Goal: Navigation & Orientation: Find specific page/section

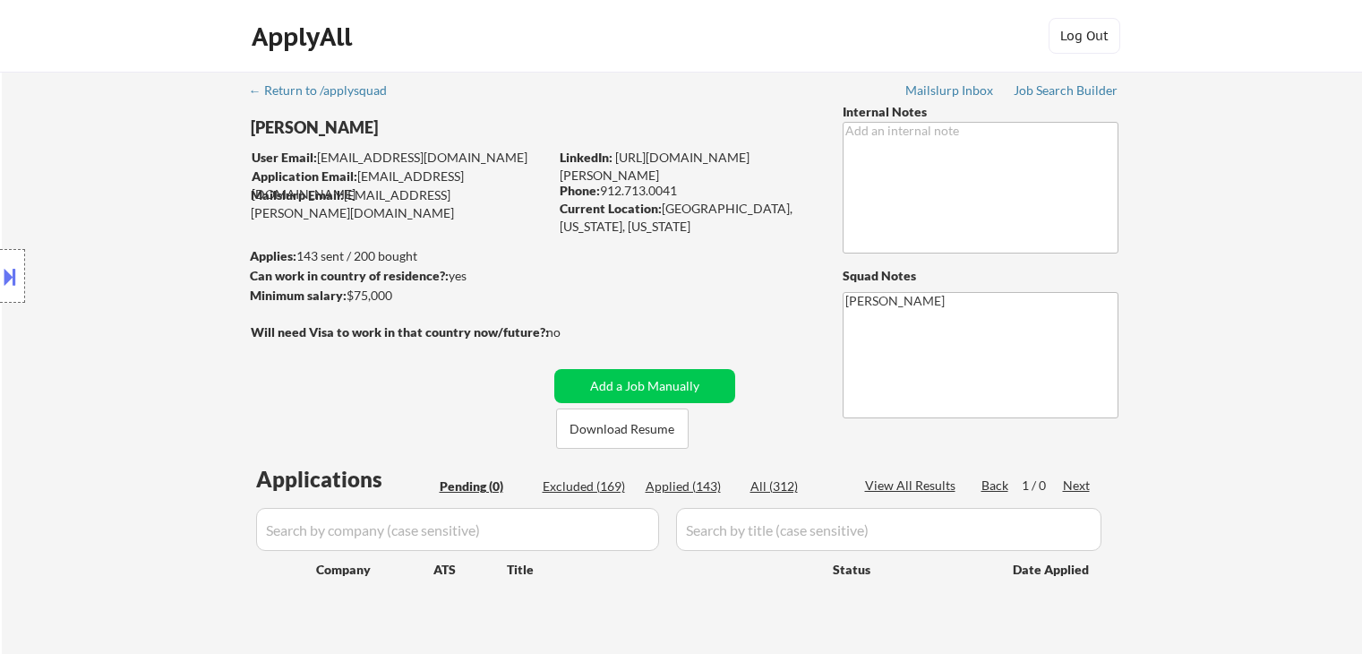
scroll to position [90, 0]
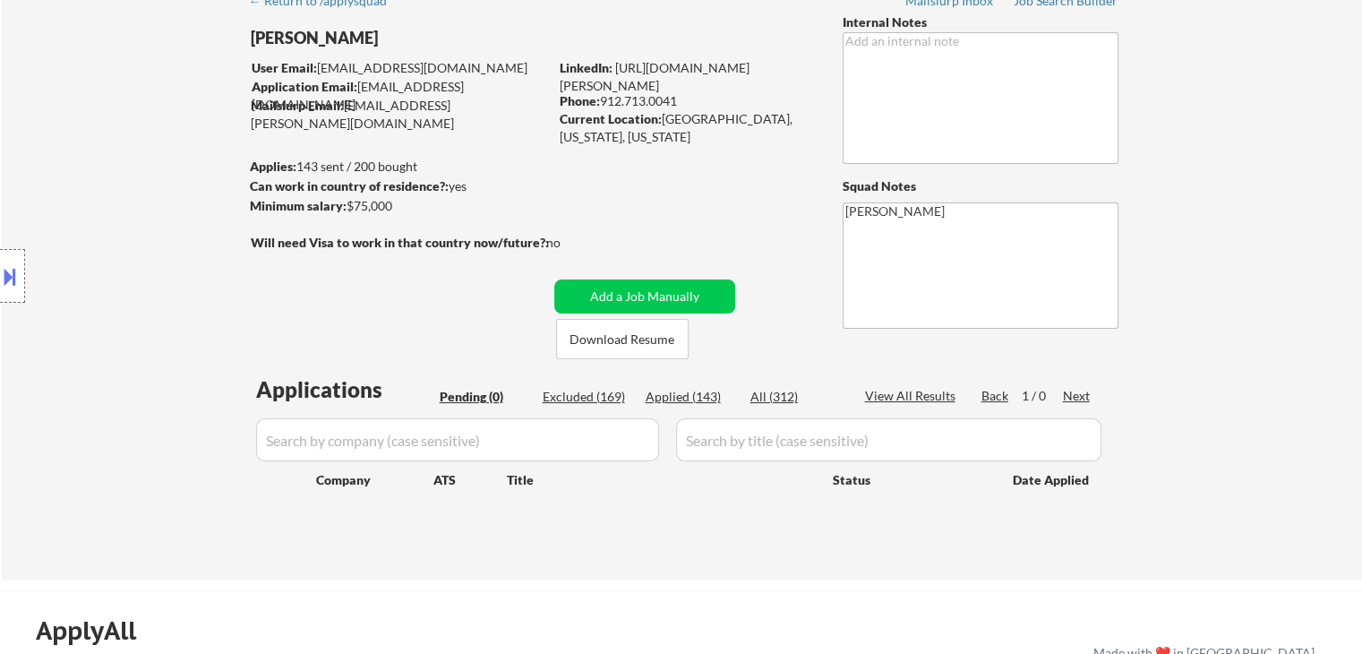
click at [161, 202] on div "Location Inclusions: [GEOGRAPHIC_DATA], [GEOGRAPHIC_DATA] [GEOGRAPHIC_DATA], [G…" at bounding box center [160, 276] width 321 height 332
click at [7, 115] on div "Location Inclusions: [GEOGRAPHIC_DATA], [GEOGRAPHIC_DATA] [GEOGRAPHIC_DATA], [G…" at bounding box center [160, 276] width 321 height 332
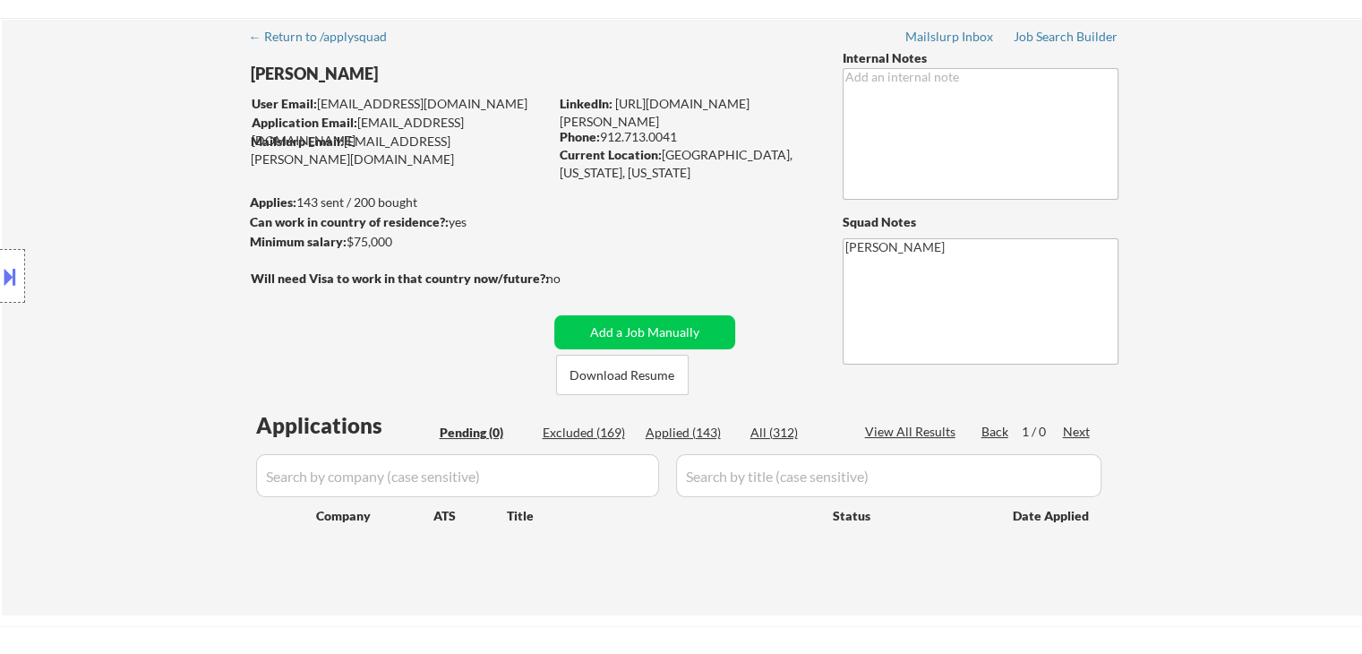
scroll to position [0, 0]
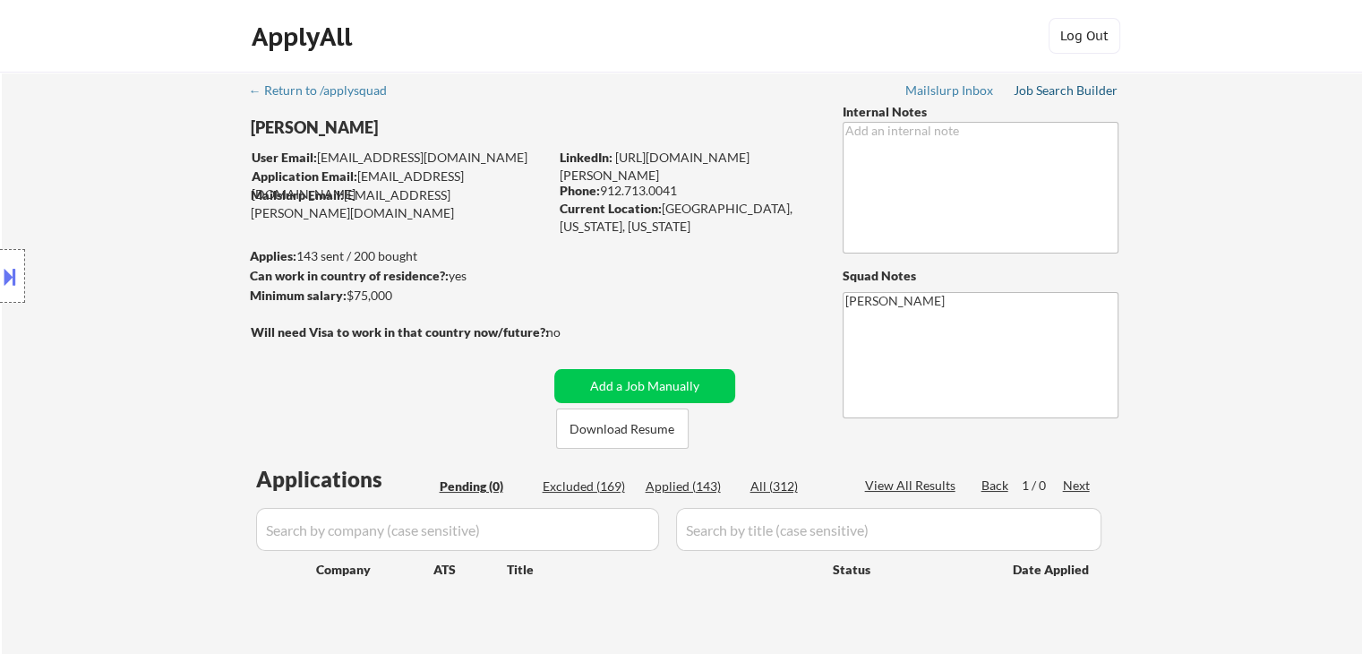
drag, startPoint x: 1057, startPoint y: 96, endPoint x: 1046, endPoint y: 141, distance: 46.0
click at [1057, 96] on div "Job Search Builder" at bounding box center [1066, 90] width 105 height 13
click at [339, 405] on div "← Return to /applysquad Mailslurp Inbox Job Search Builder [PERSON_NAME] User E…" at bounding box center [682, 363] width 894 height 583
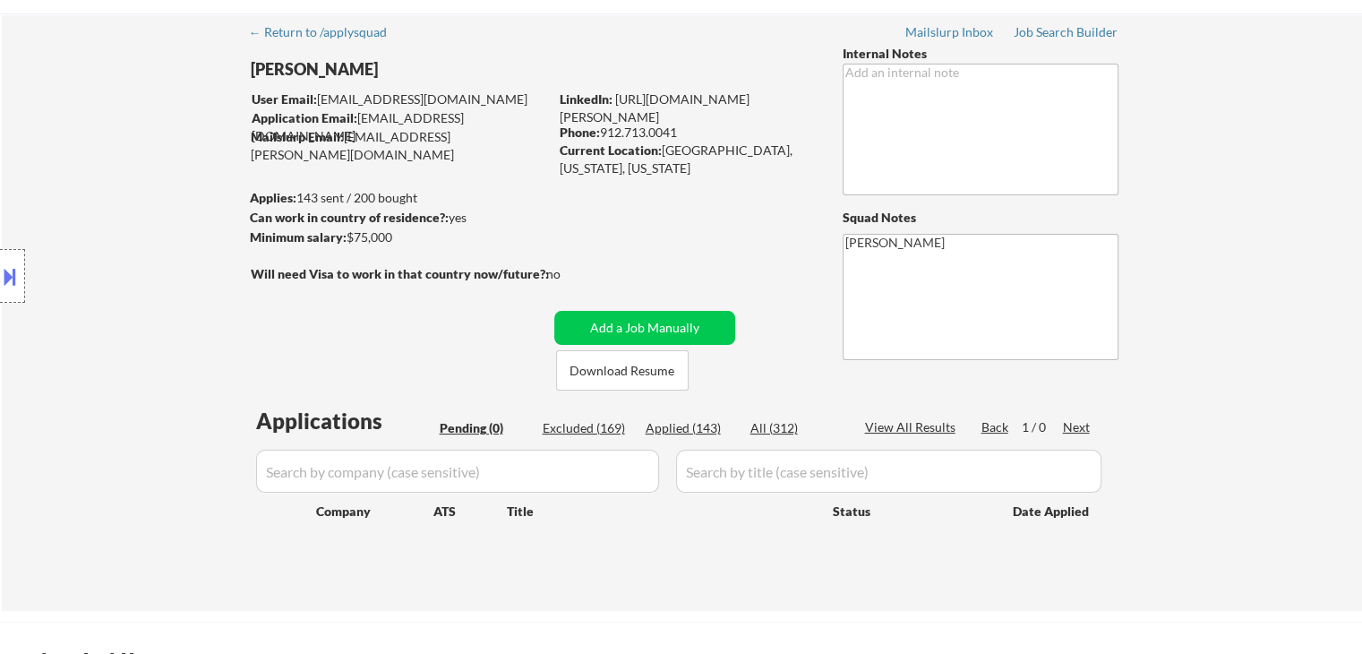
scroll to position [90, 0]
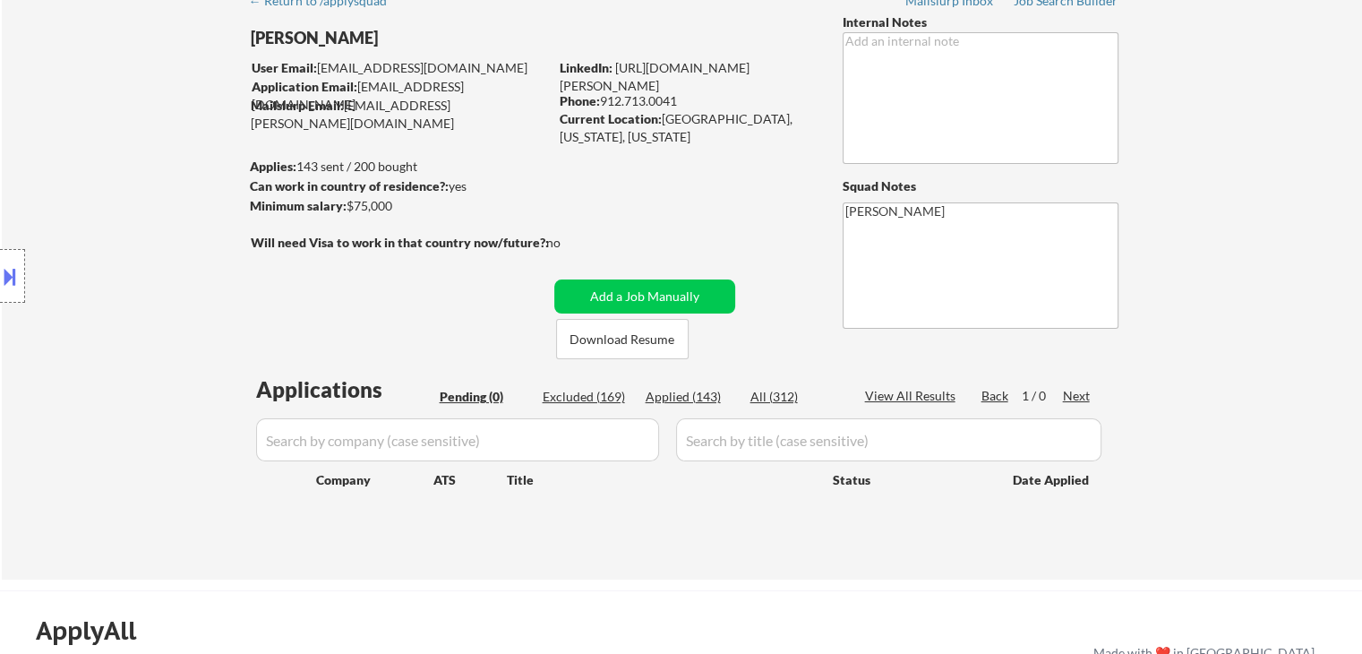
click at [691, 201] on div "← Return to /applysquad Mailslurp Inbox Job Search Builder [PERSON_NAME] User E…" at bounding box center [682, 273] width 894 height 583
click at [289, 320] on div "Location Inclusions: [GEOGRAPHIC_DATA], [GEOGRAPHIC_DATA] [GEOGRAPHIC_DATA], [G…" at bounding box center [160, 276] width 321 height 332
click at [647, 193] on div "← Return to /applysquad Mailslurp Inbox Job Search Builder [PERSON_NAME] User E…" at bounding box center [682, 273] width 894 height 583
click at [1184, 228] on div "← Return to /applysquad Mailslurp Inbox Job Search Builder [PERSON_NAME] User E…" at bounding box center [682, 280] width 1360 height 597
click at [1236, 227] on div "← Return to /applysquad Mailslurp Inbox Job Search Builder [PERSON_NAME] User E…" at bounding box center [682, 280] width 1360 height 597
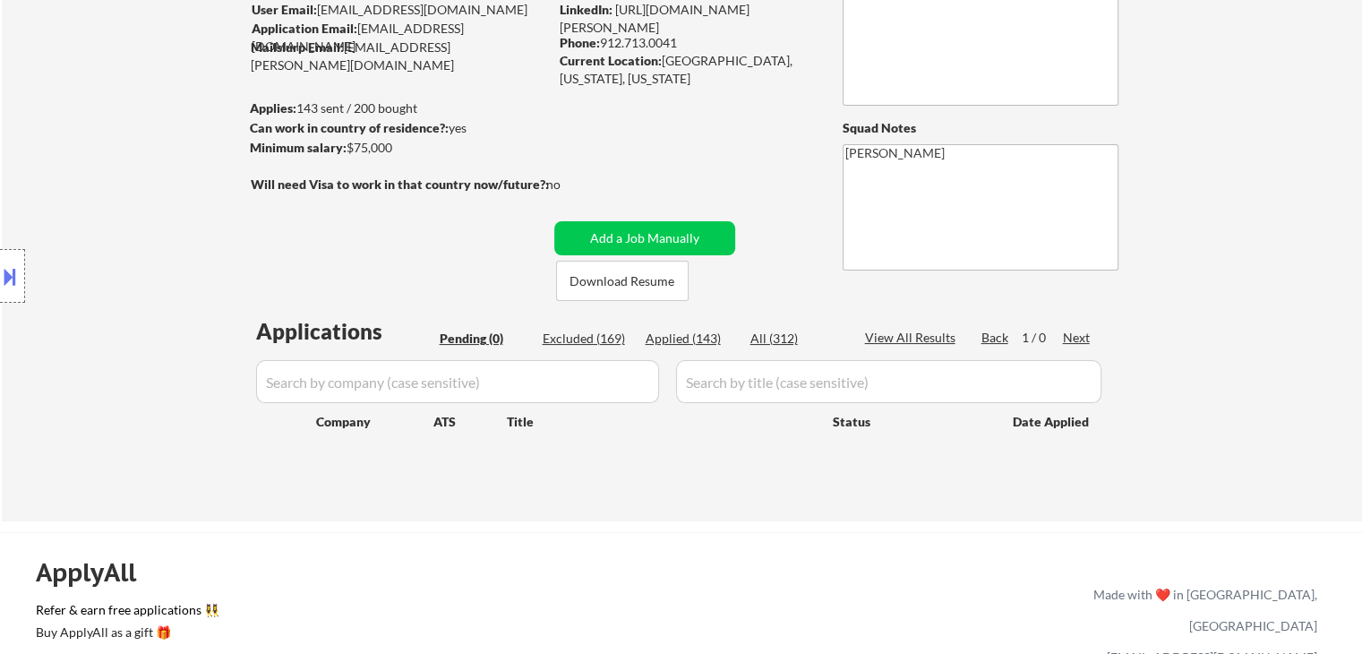
scroll to position [179, 0]
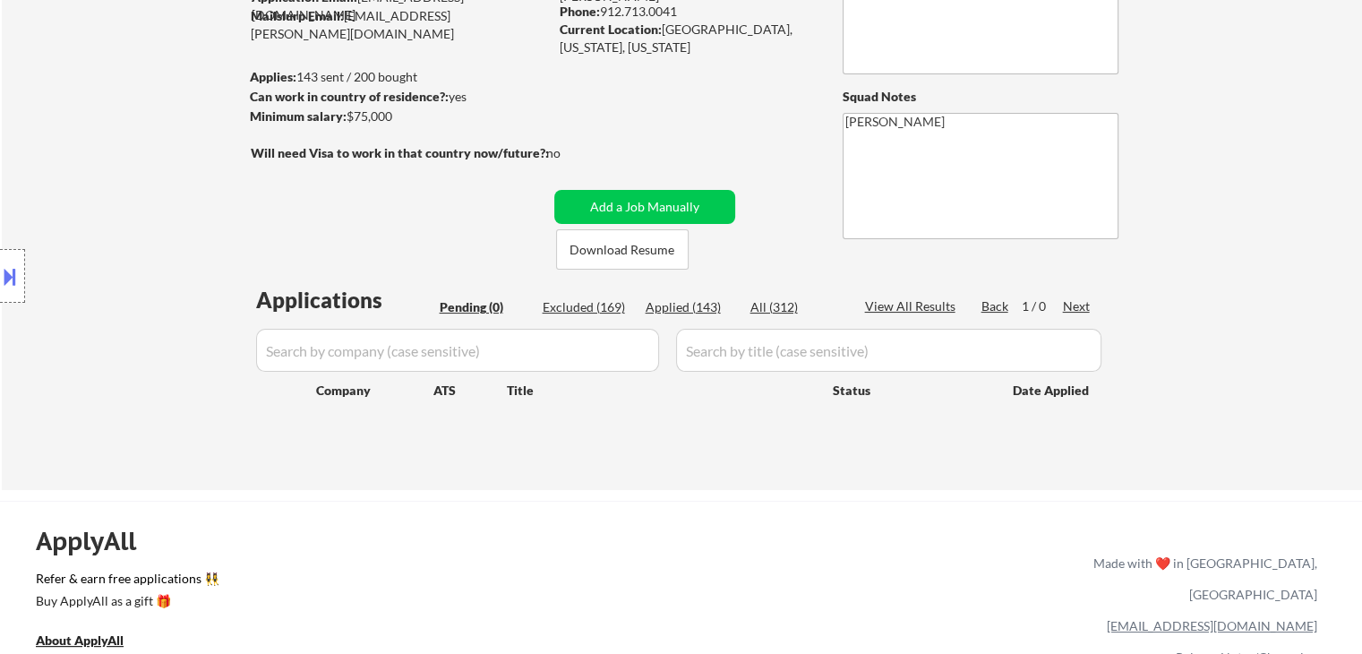
click at [1189, 320] on div "← Return to /applysquad Mailslurp Inbox Job Search Builder [PERSON_NAME] User E…" at bounding box center [682, 191] width 1360 height 597
drag, startPoint x: 1308, startPoint y: 119, endPoint x: 1320, endPoint y: 33, distance: 86.7
click at [1309, 107] on div "← Return to /applysquad Mailslurp Inbox Job Search Builder [PERSON_NAME] User E…" at bounding box center [682, 191] width 1360 height 597
